Goal: Task Accomplishment & Management: Complete application form

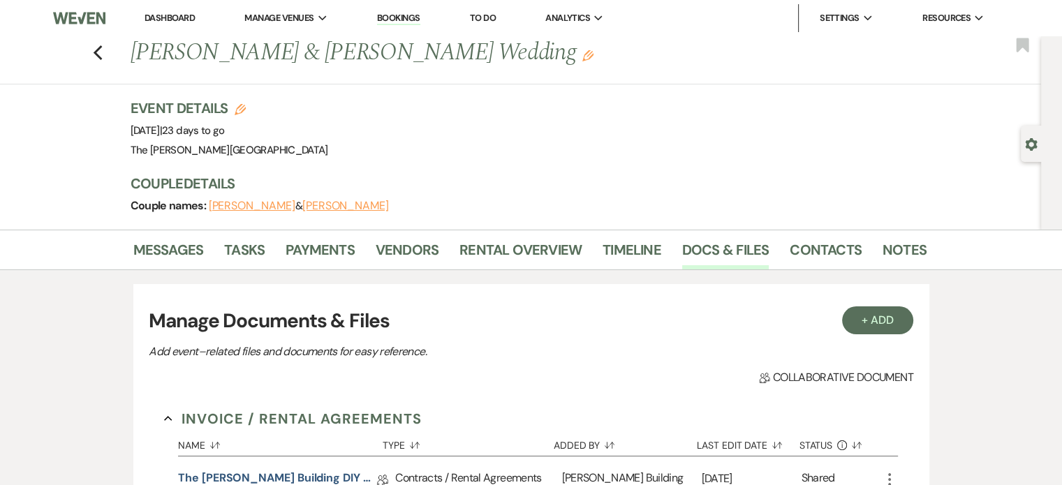
click at [165, 19] on link "Dashboard" at bounding box center [170, 18] width 50 height 12
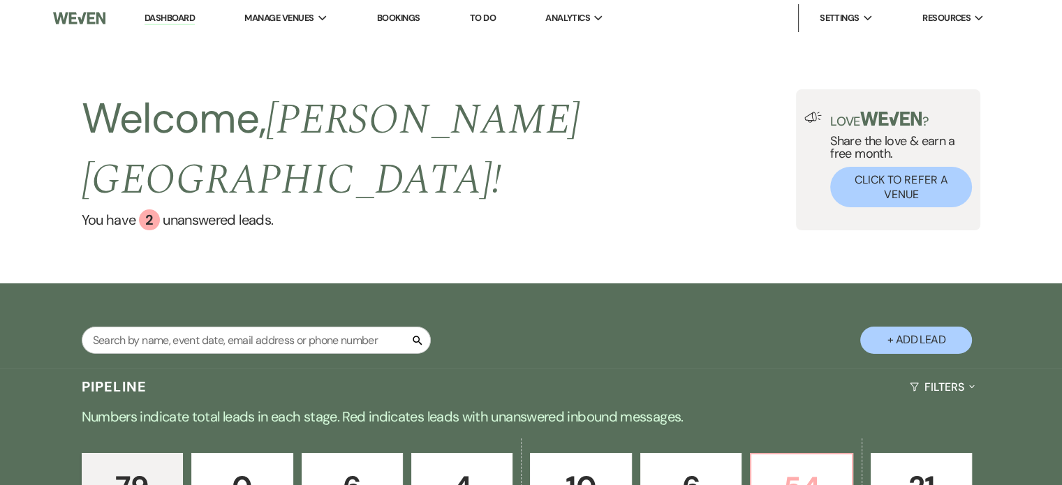
click at [794, 465] on p "54" at bounding box center [801, 488] width 83 height 47
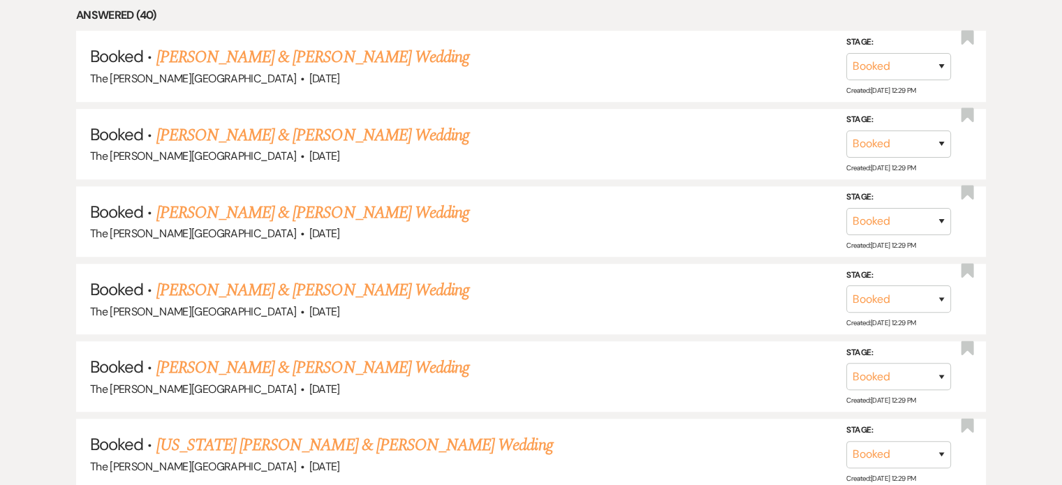
scroll to position [886, 0]
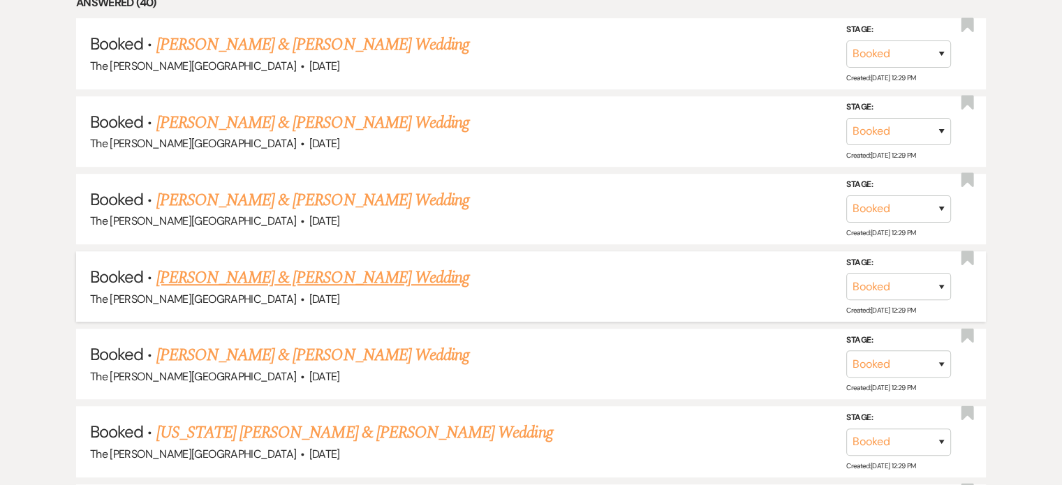
click at [339, 265] on link "[PERSON_NAME] & [PERSON_NAME] Wedding" at bounding box center [312, 277] width 313 height 25
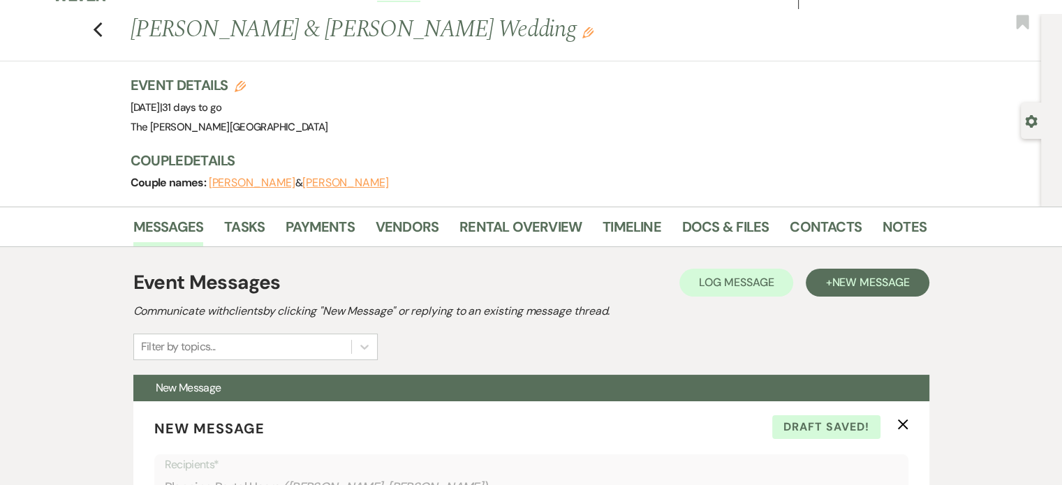
scroll to position [15, 0]
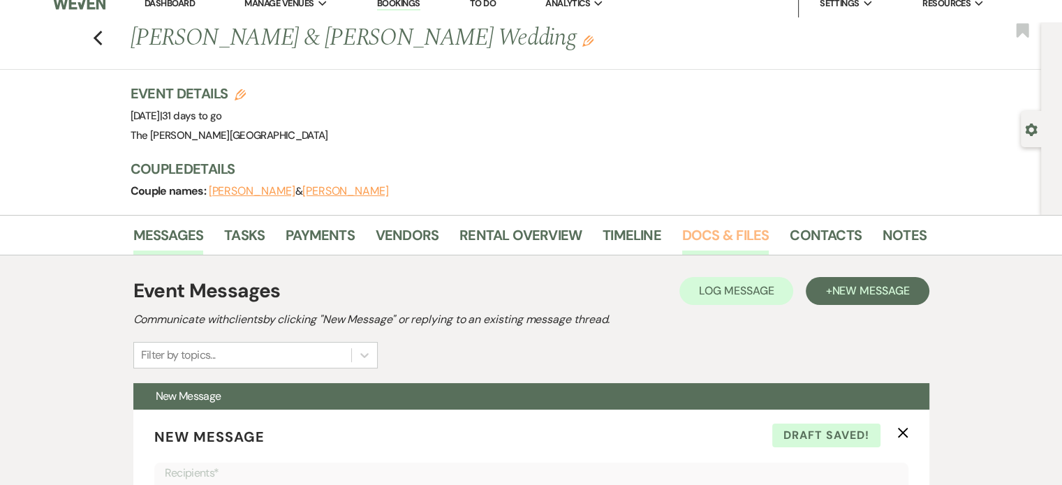
click at [712, 234] on link "Docs & Files" at bounding box center [725, 239] width 87 height 31
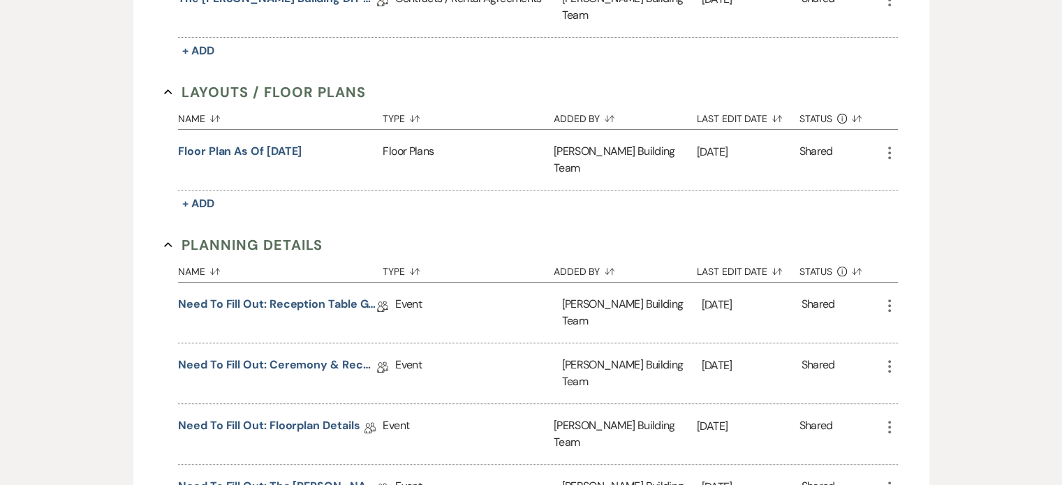
scroll to position [558, 0]
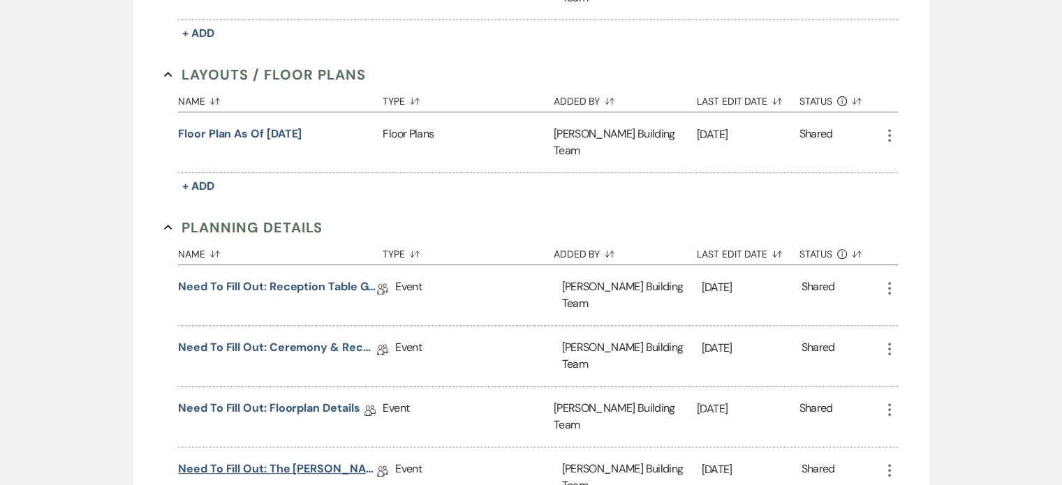
click at [316, 461] on link "Need to Fill Out: The [PERSON_NAME] Building Planning Document" at bounding box center [277, 472] width 199 height 22
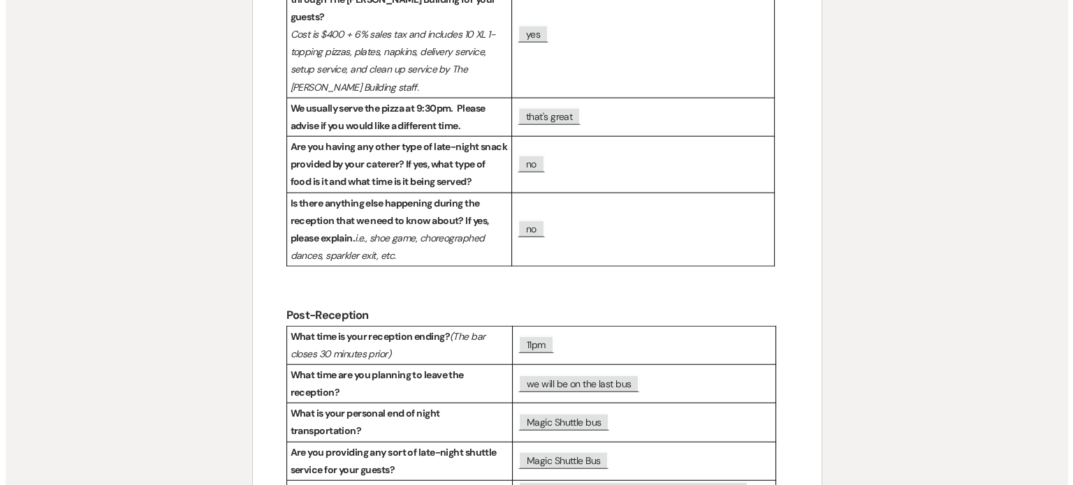
scroll to position [3456, 0]
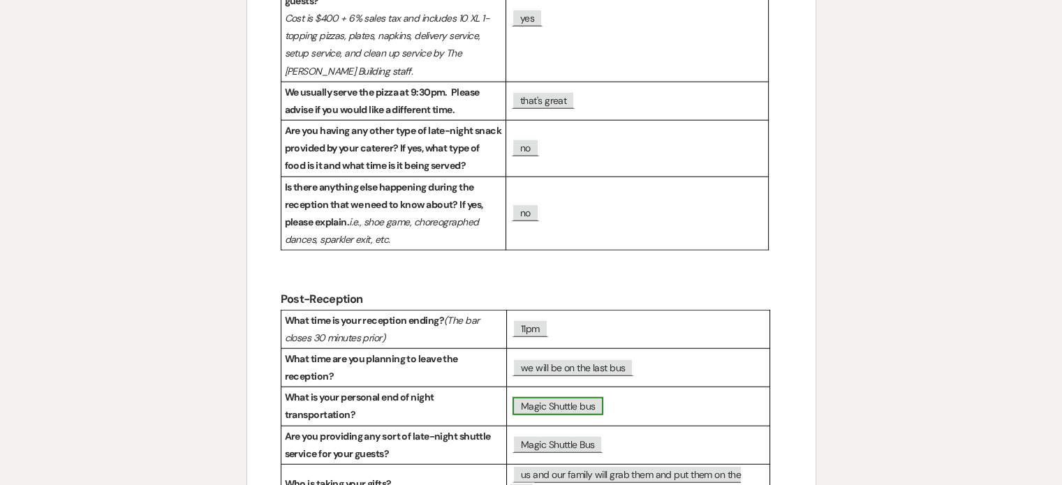
click at [595, 397] on span "Magic Shuttle bus" at bounding box center [558, 406] width 91 height 18
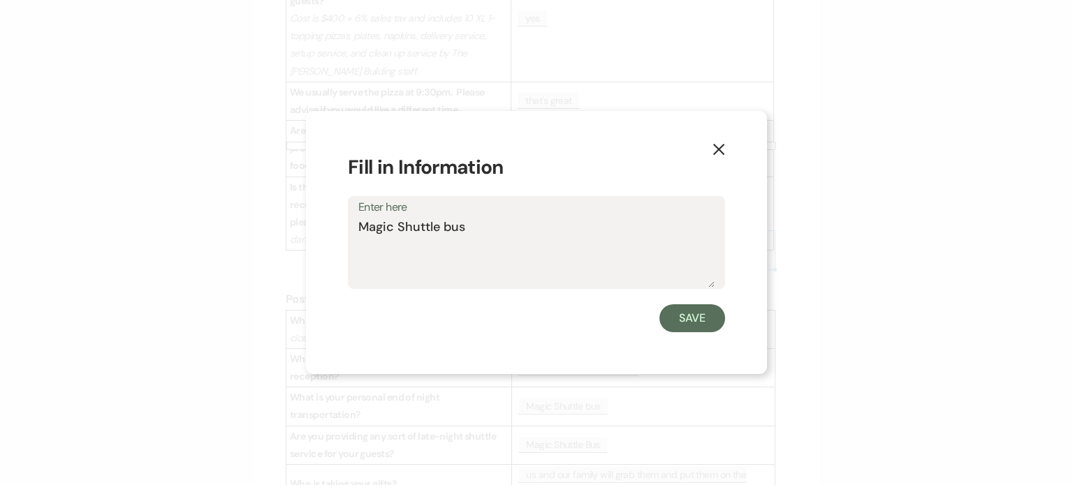
click at [590, 226] on textarea "Magic Shuttle bus" at bounding box center [536, 253] width 356 height 70
type textarea "Magic Shuttle bus 9pm first shuttle"
click at [675, 317] on button "Save" at bounding box center [692, 319] width 66 height 28
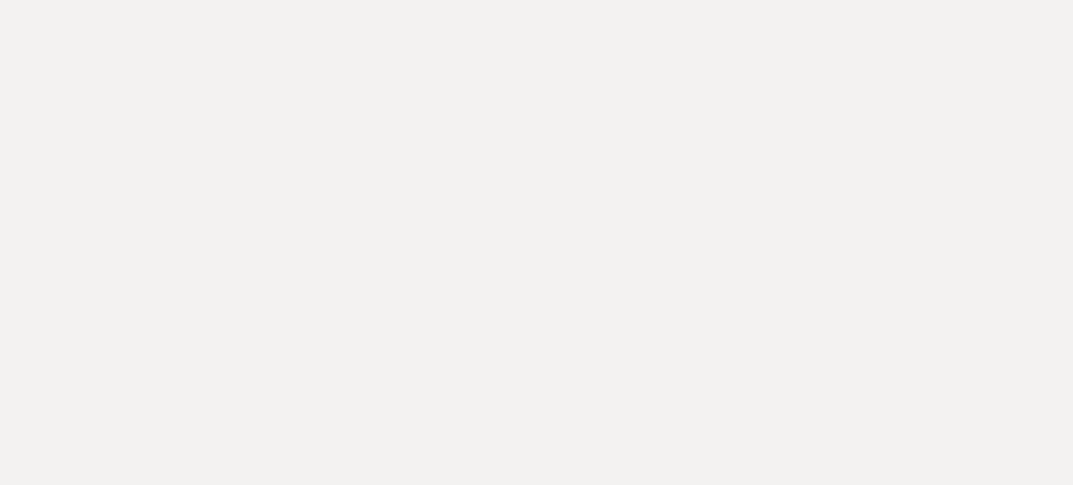
scroll to position [0, 0]
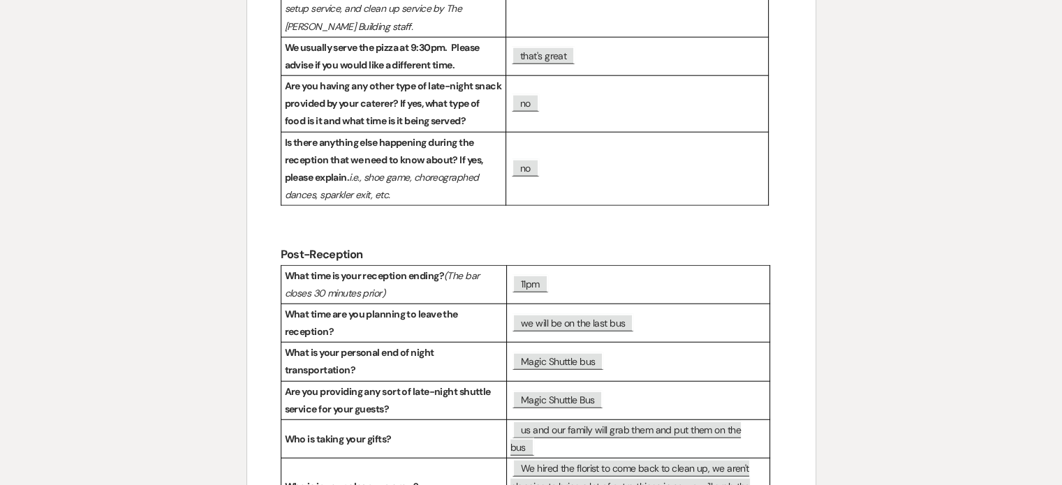
scroll to position [3490, 0]
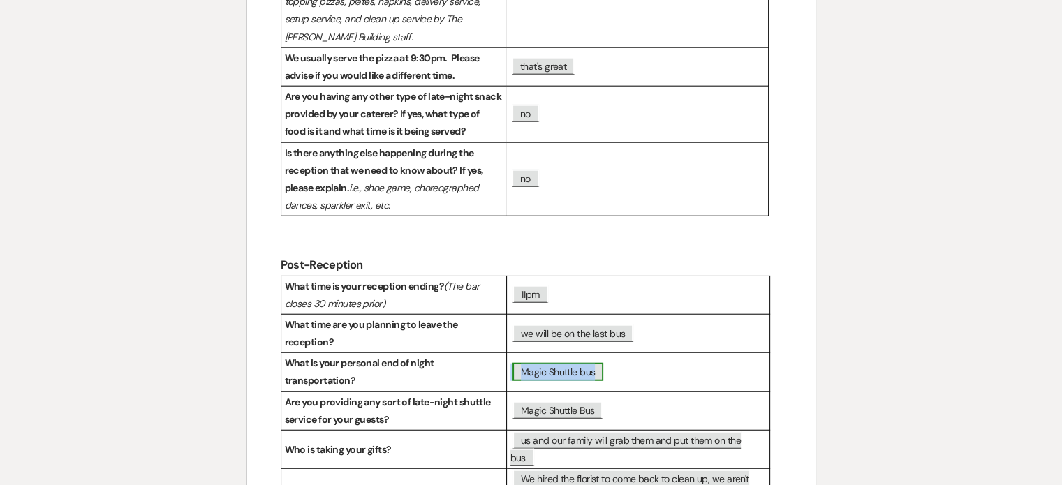
click at [562, 363] on span "Magic Shuttle bus" at bounding box center [558, 372] width 91 height 18
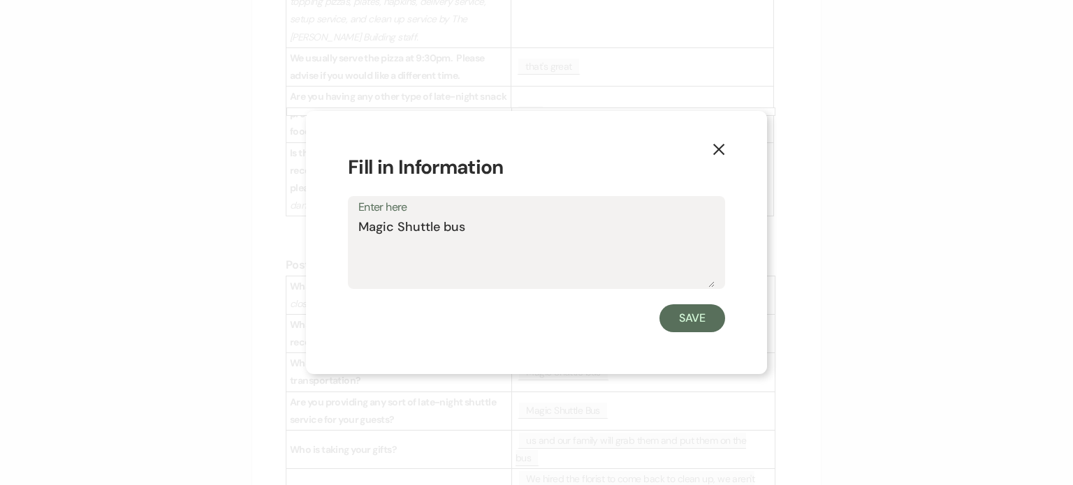
click at [562, 220] on textarea "Magic Shuttle bus" at bounding box center [536, 253] width 356 height 70
type textarea "Magic Shuttle bus - start 9pm"
click at [703, 319] on button "Save" at bounding box center [692, 319] width 66 height 28
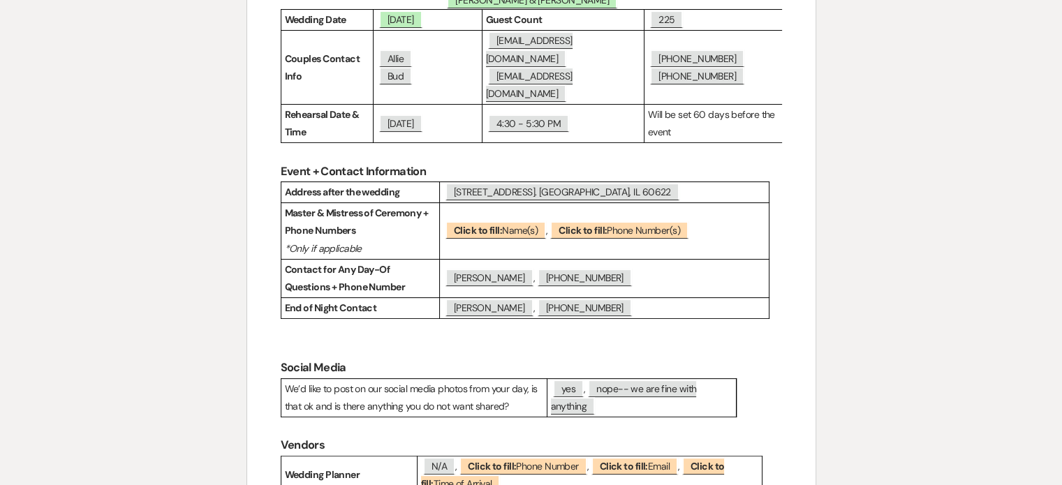
scroll to position [0, 0]
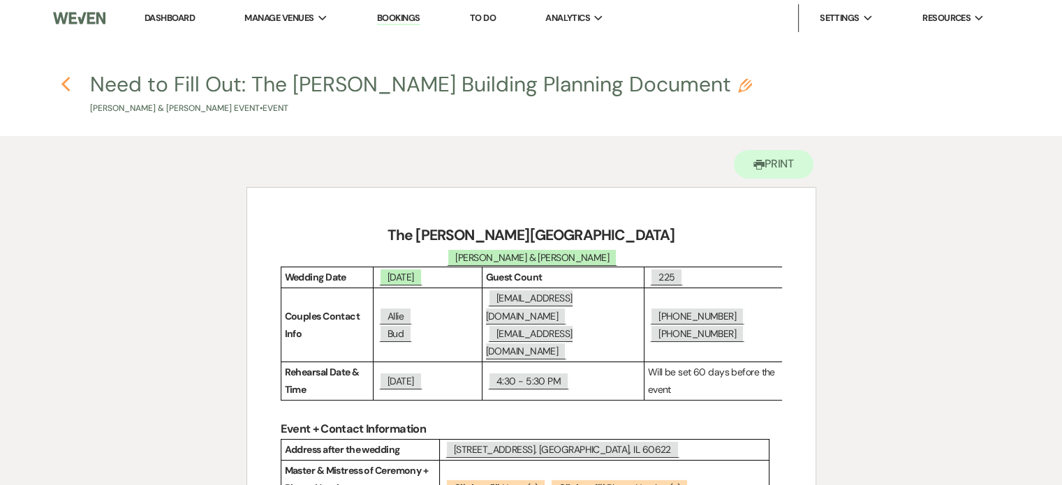
click at [64, 80] on icon "Previous" at bounding box center [66, 84] width 10 height 17
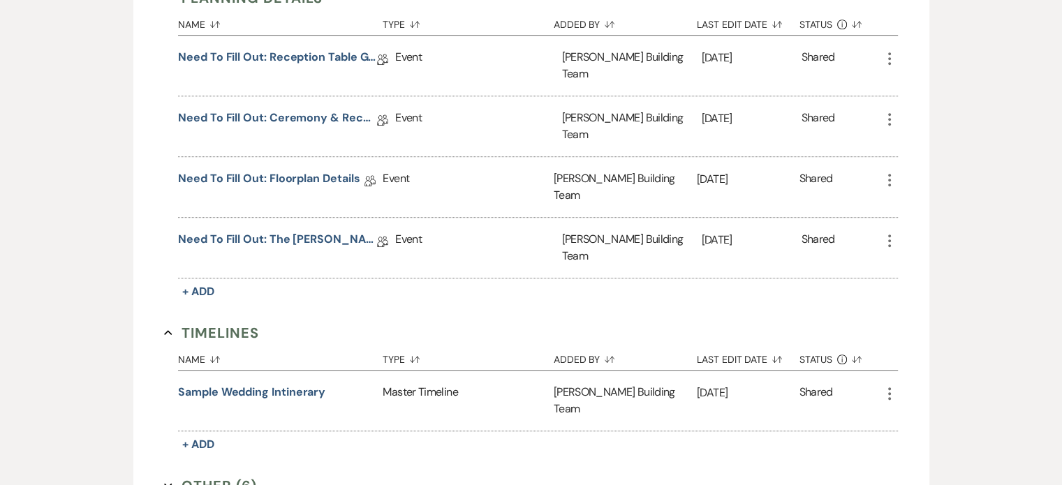
scroll to position [807, 0]
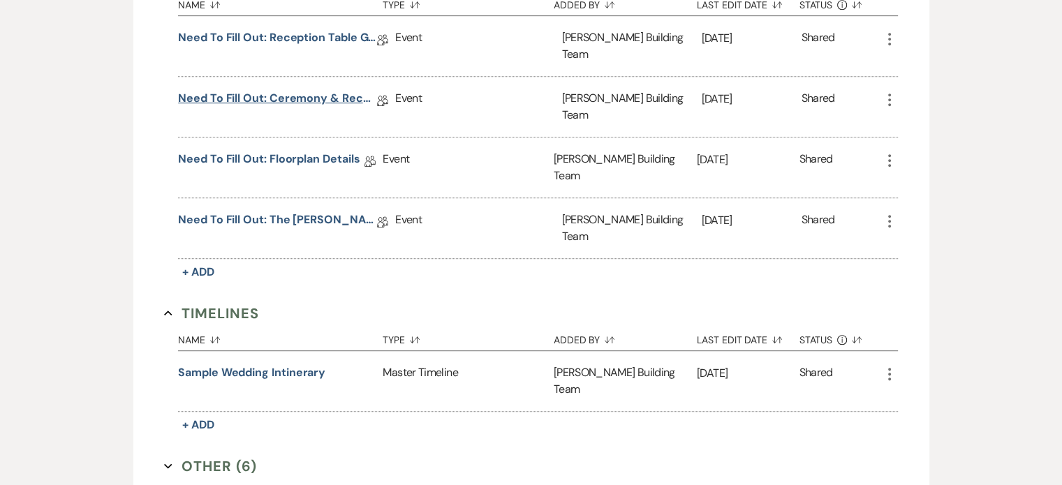
click at [312, 90] on link "Need to Fill Out: Ceremony & Reception Details" at bounding box center [277, 101] width 199 height 22
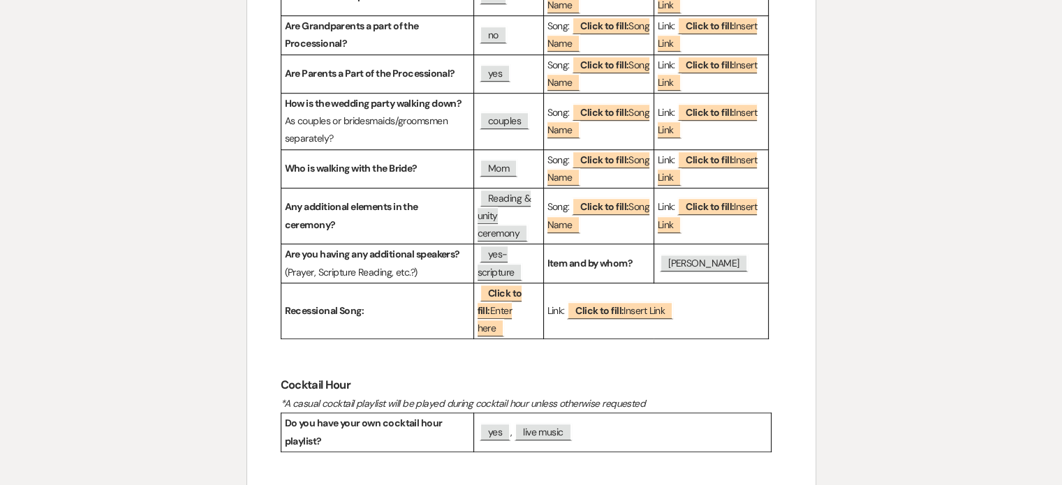
scroll to position [947, 0]
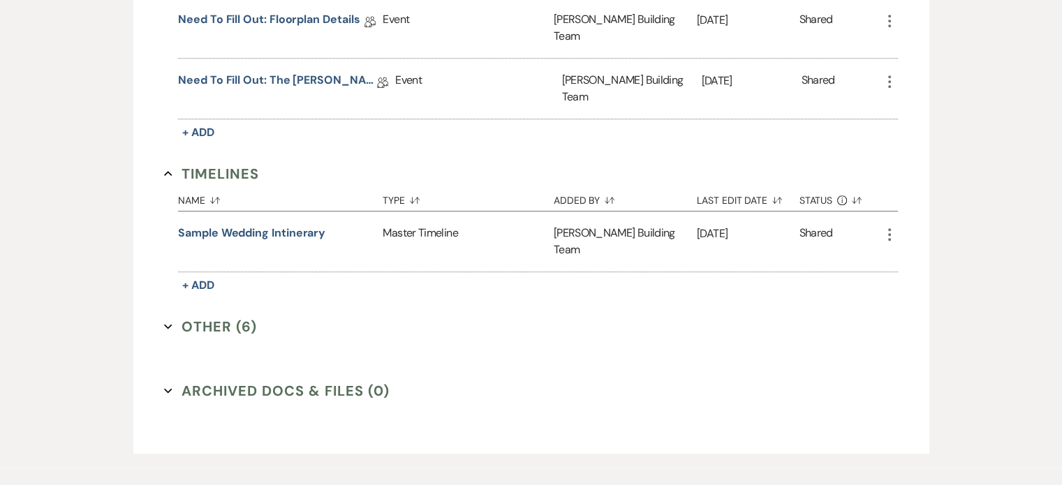
scroll to position [807, 0]
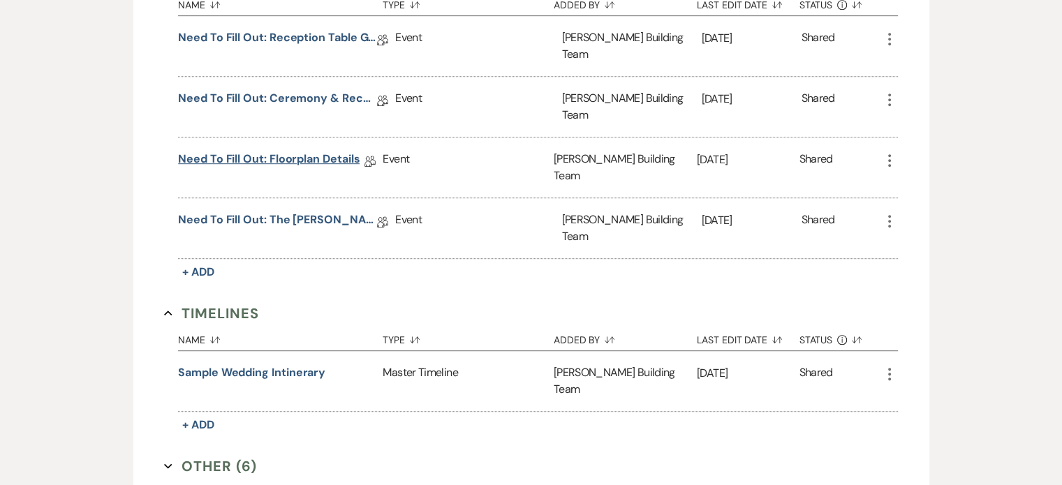
click at [302, 151] on link "Need to Fill Out: Floorplan Details" at bounding box center [269, 162] width 182 height 22
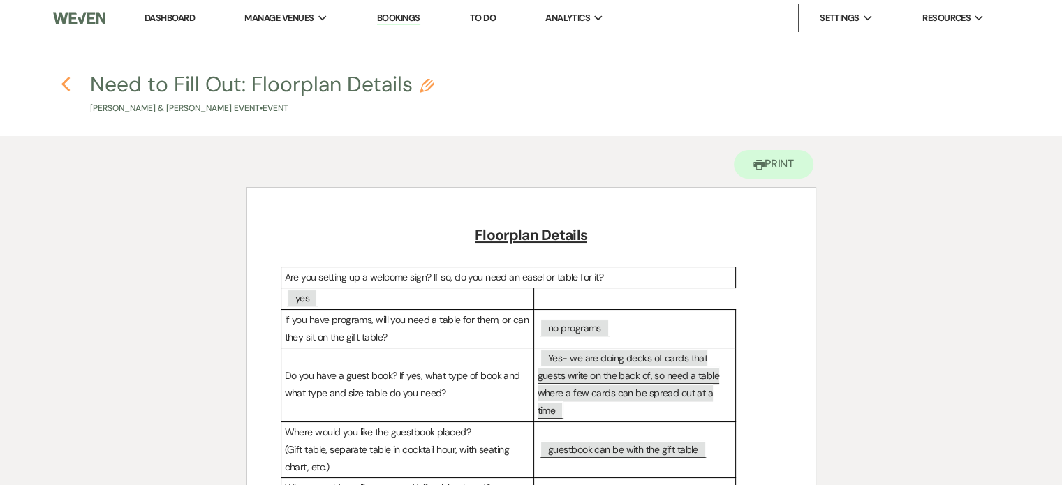
click at [63, 83] on use "button" at bounding box center [65, 84] width 9 height 15
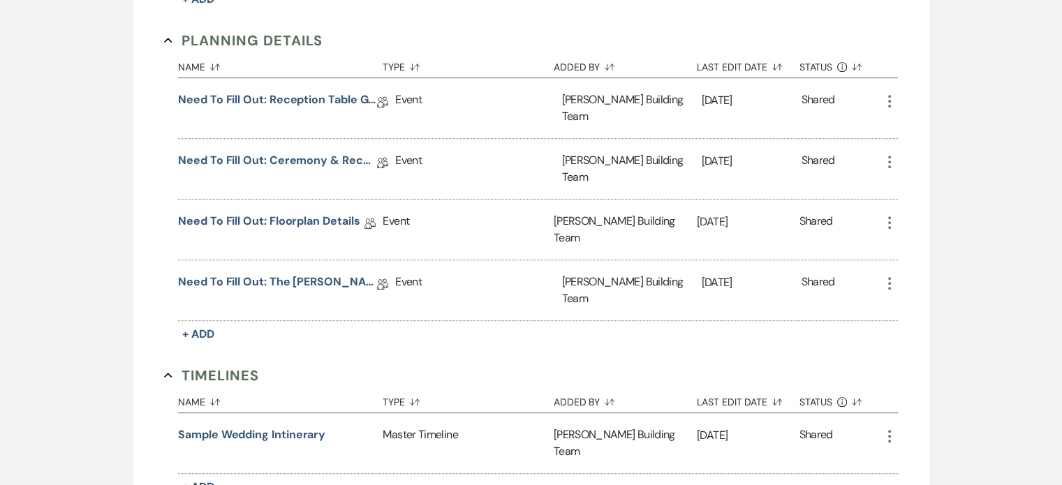
scroll to position [716, 0]
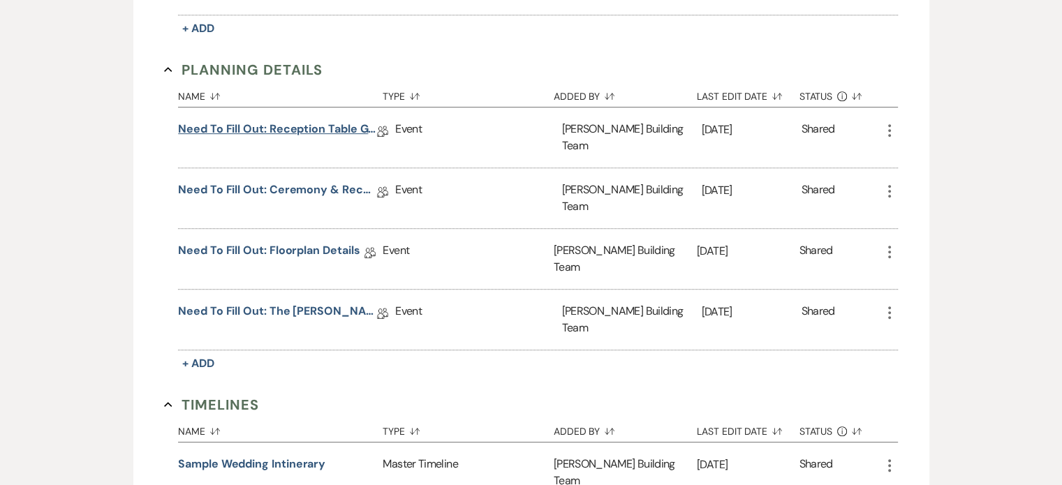
click at [343, 121] on link "Need to Fill Out: Reception Table Guest Count" at bounding box center [277, 132] width 199 height 22
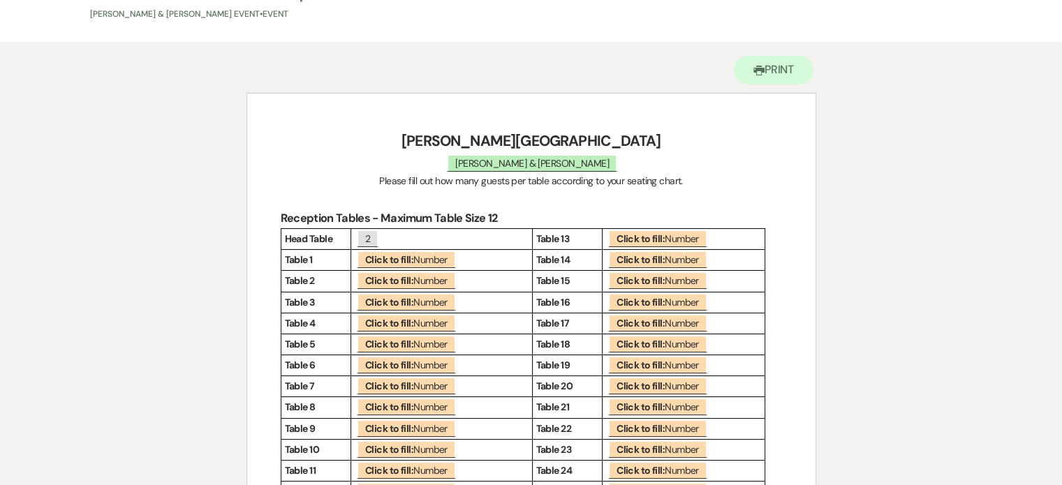
scroll to position [98, 0]
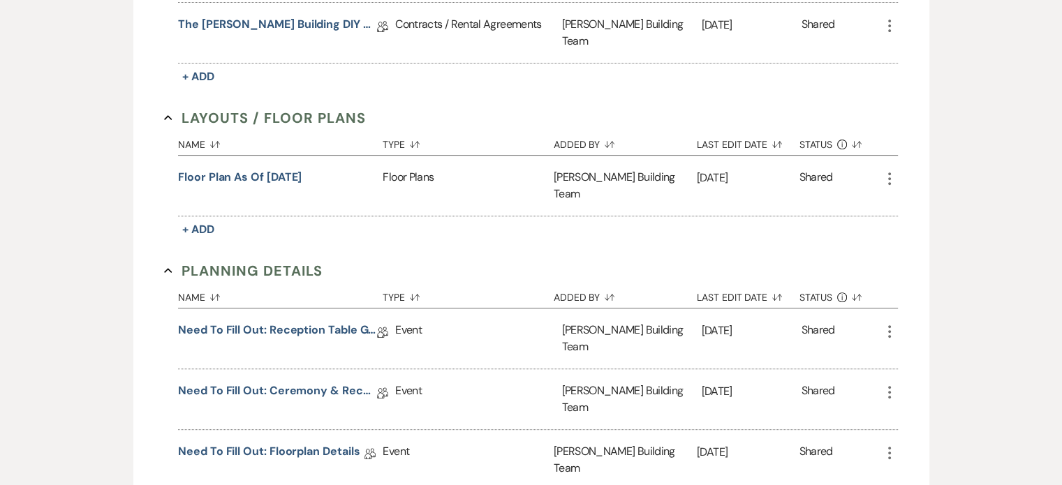
scroll to position [509, 0]
